Goal: Information Seeking & Learning: Learn about a topic

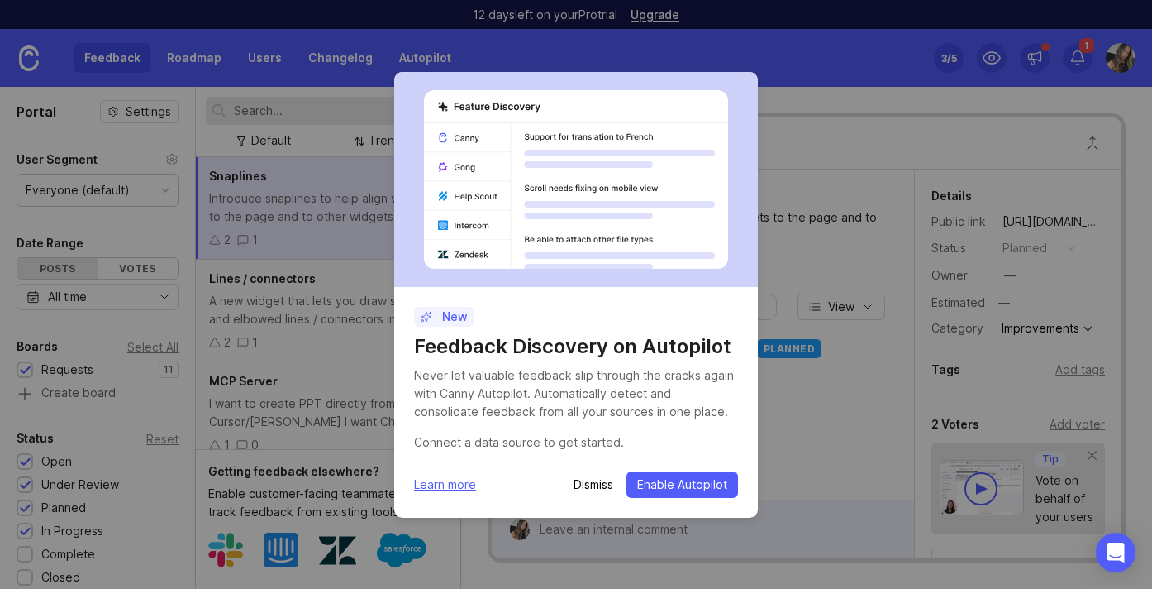
click at [595, 481] on p "Dismiss" at bounding box center [594, 484] width 40 height 17
click at [588, 478] on div "M [PERSON_NAME] Introduce snaplines to help align widgets to the page and to ot…" at bounding box center [703, 334] width 422 height 330
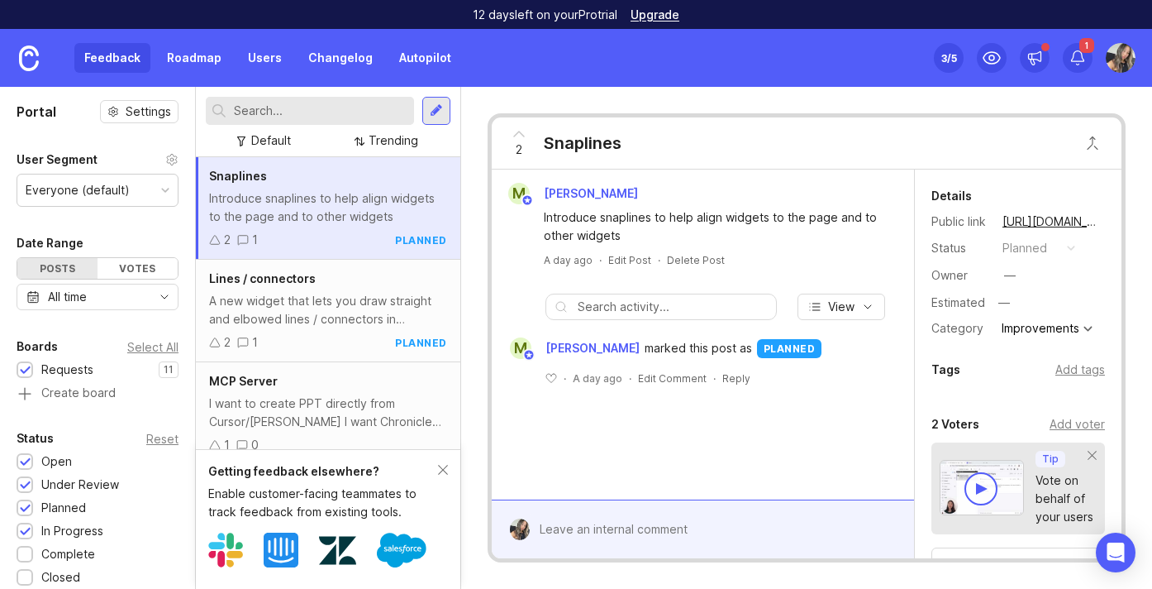
click at [317, 379] on div "MCP Server" at bounding box center [328, 381] width 238 height 18
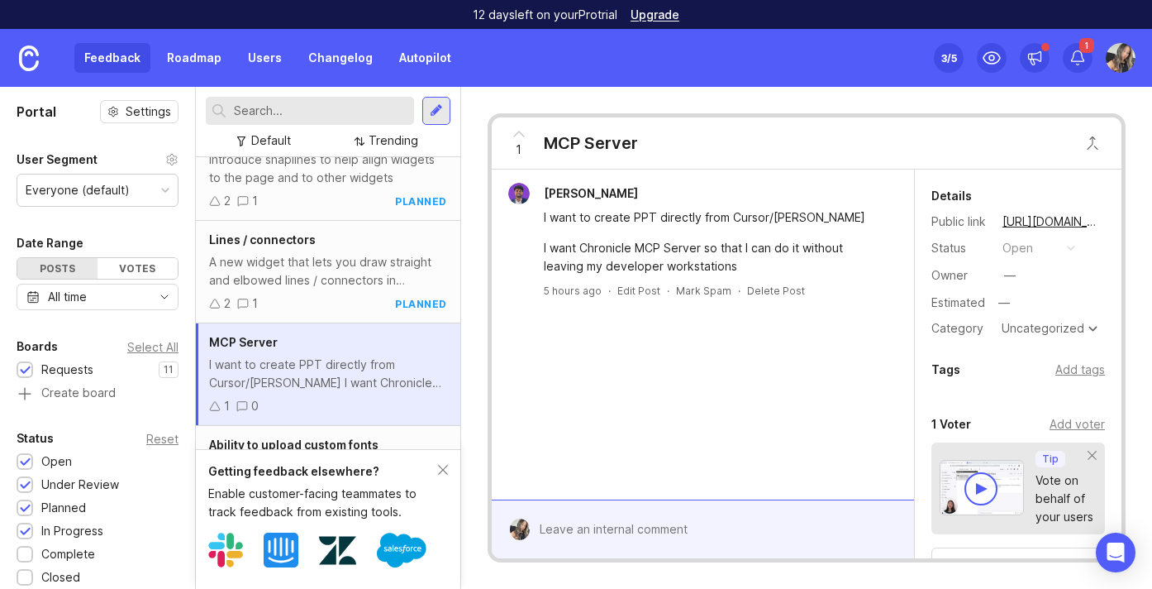
scroll to position [41, 0]
click at [344, 262] on div "A new widget that lets you draw straight and elbowed lines / connectors in Chro…" at bounding box center [328, 269] width 238 height 36
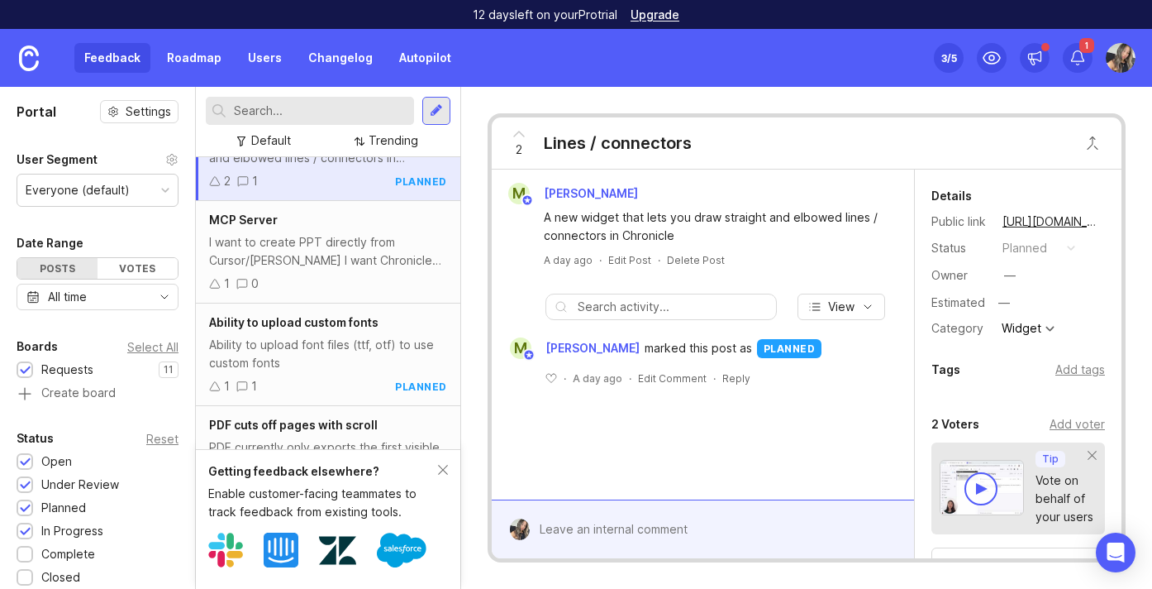
scroll to position [182, 0]
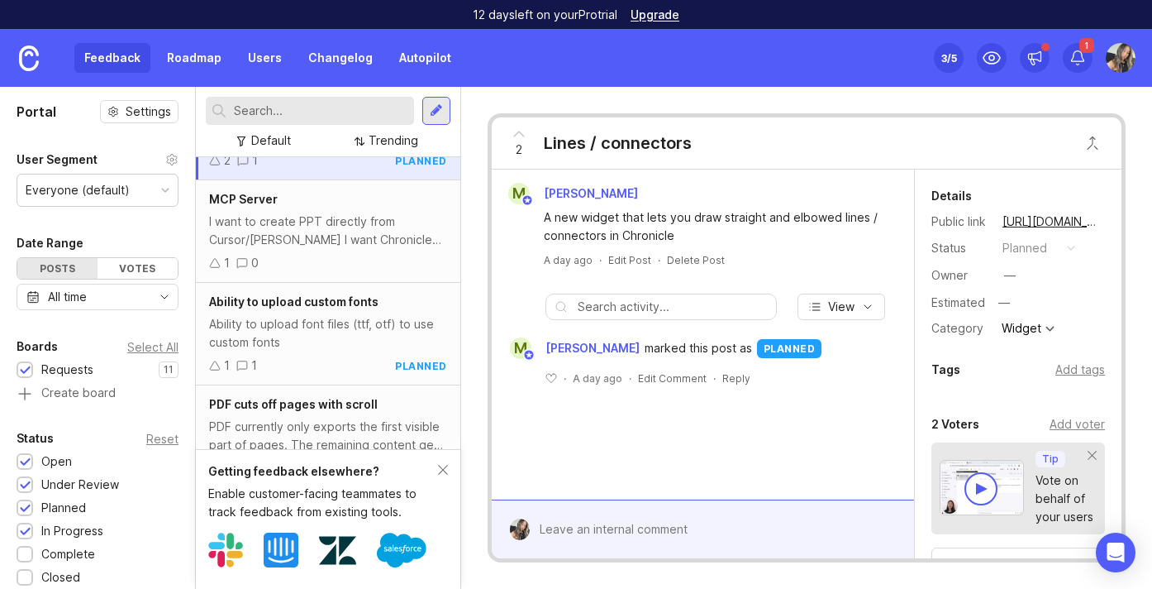
click at [327, 340] on div "Ability to upload font files (ttf, otf) to use custom fonts" at bounding box center [328, 333] width 238 height 36
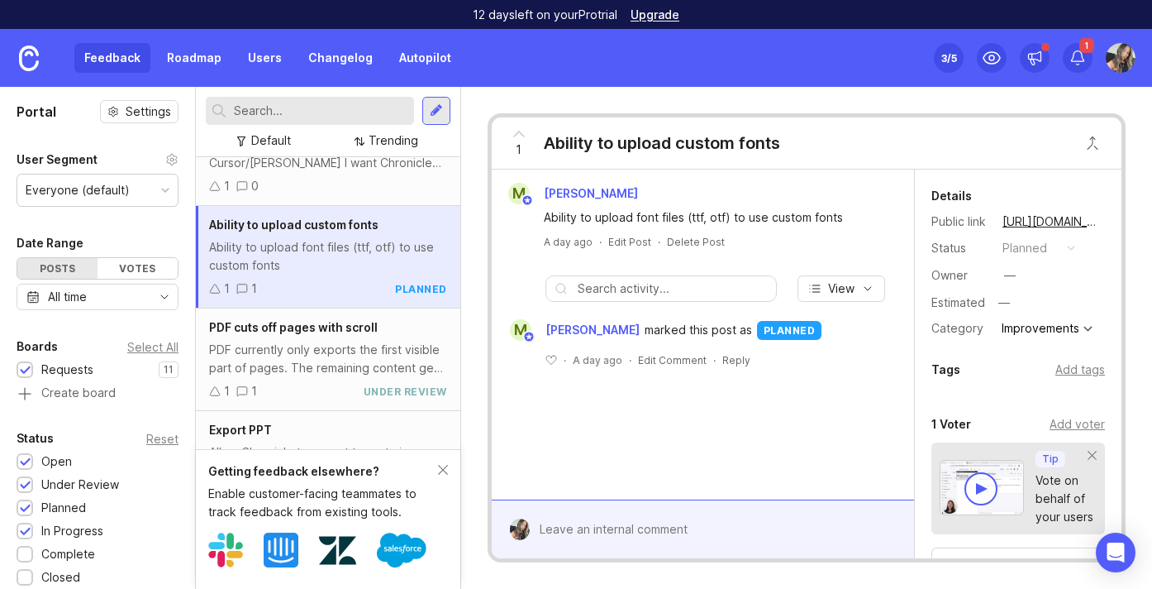
scroll to position [260, 0]
click at [324, 359] on div "PDF currently only exports the first visible part of pages. The remaining conte…" at bounding box center [328, 357] width 238 height 36
